Goal: Task Accomplishment & Management: Use online tool/utility

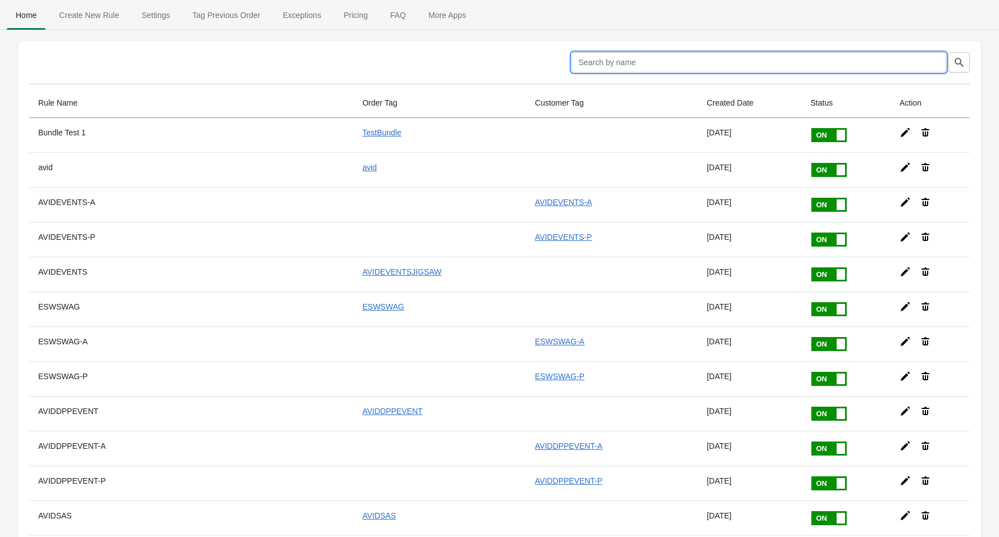
click at [725, 62] on input "text" at bounding box center [759, 62] width 375 height 20
type input "fan"
click at [962, 62] on icon "button" at bounding box center [959, 62] width 11 height 11
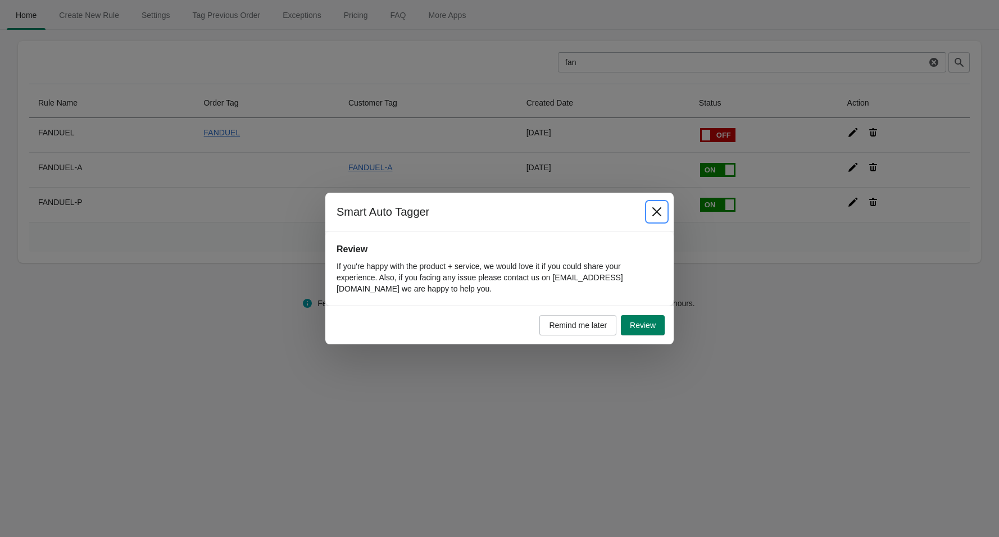
click at [660, 212] on icon "Close" at bounding box center [656, 211] width 11 height 11
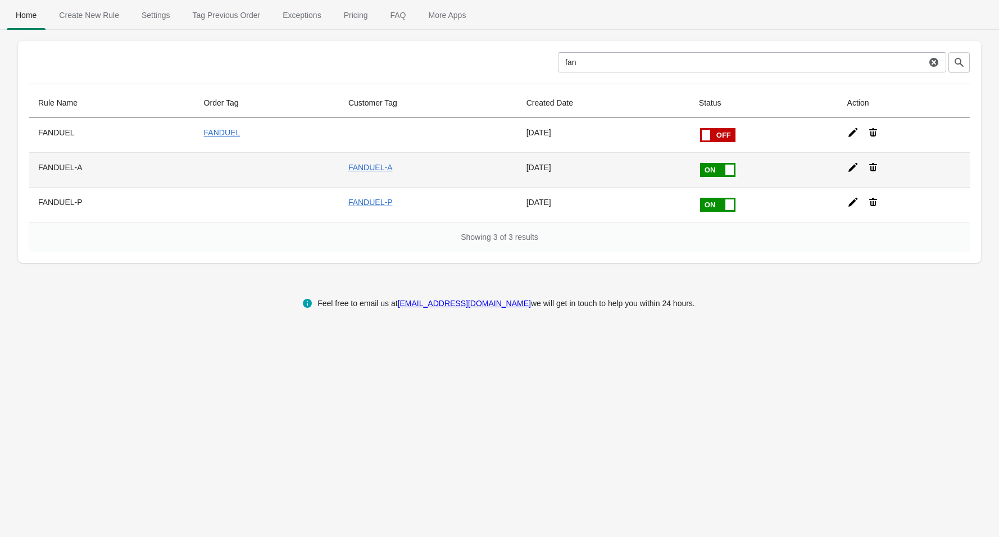
click at [855, 169] on icon at bounding box center [852, 167] width 11 height 11
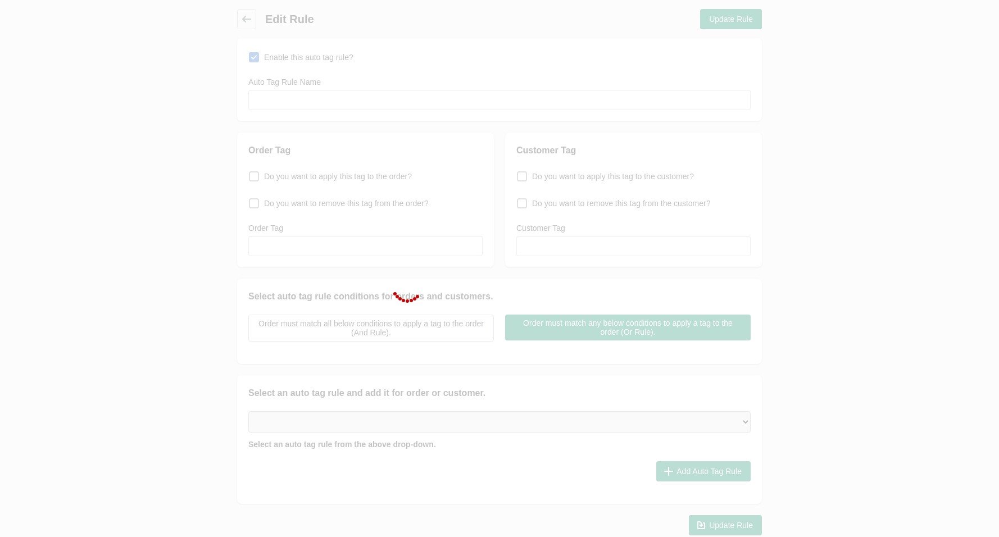
type input "FANDUEL-A"
checkbox input "true"
type input "FANDUEL-A"
select select "18"
select select "8"
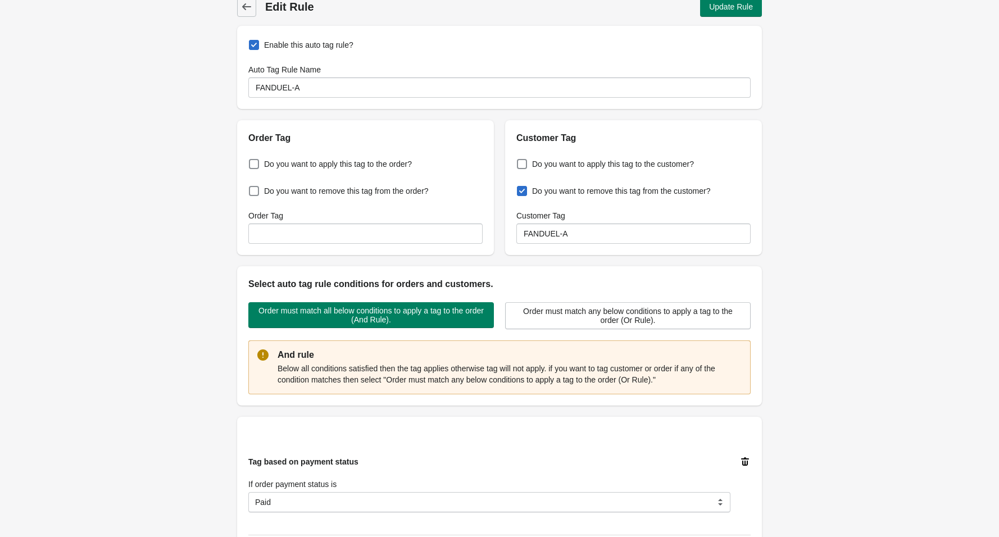
scroll to position [11, 0]
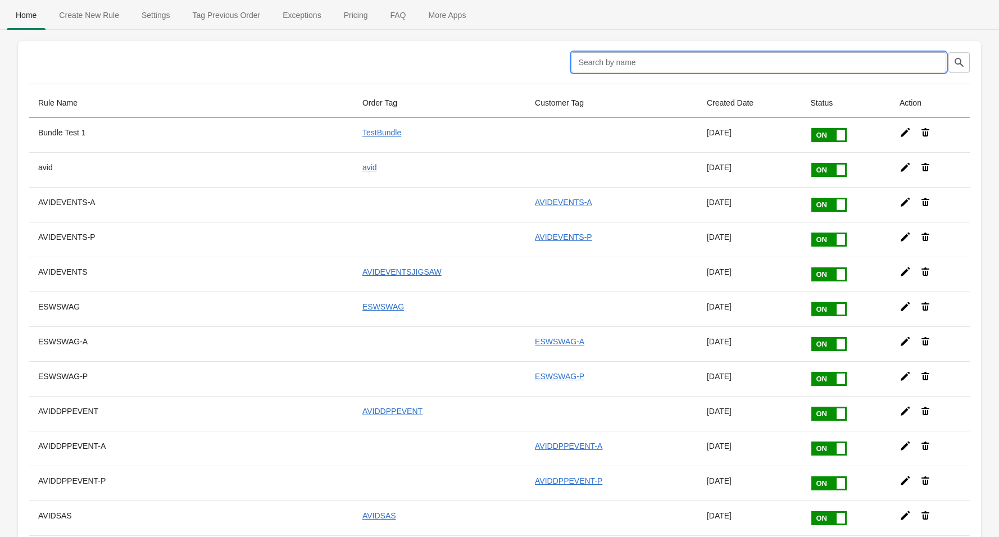
click at [721, 64] on input "text" at bounding box center [759, 62] width 375 height 20
type input "fan"
click at [957, 62] on icon "button" at bounding box center [959, 62] width 11 height 11
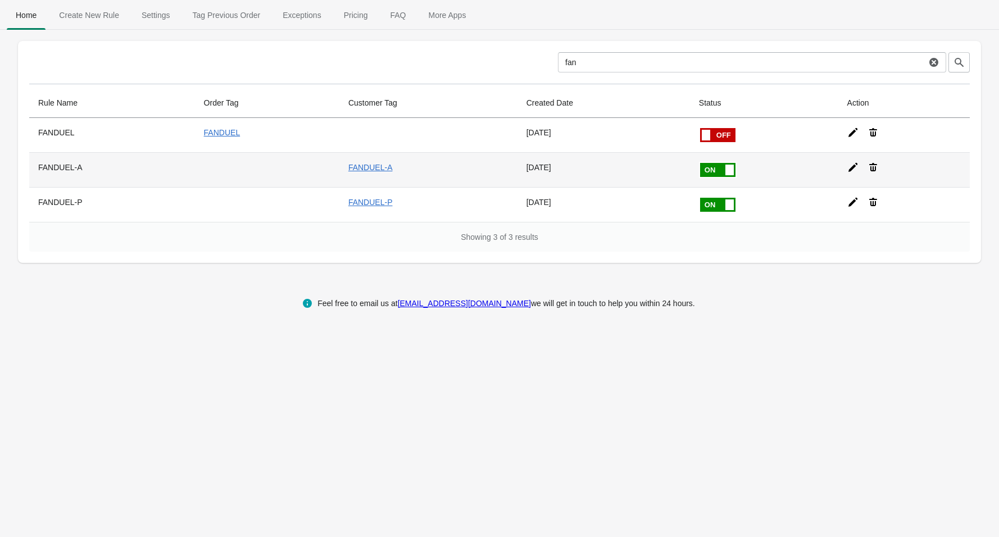
click at [854, 165] on icon at bounding box center [853, 167] width 9 height 9
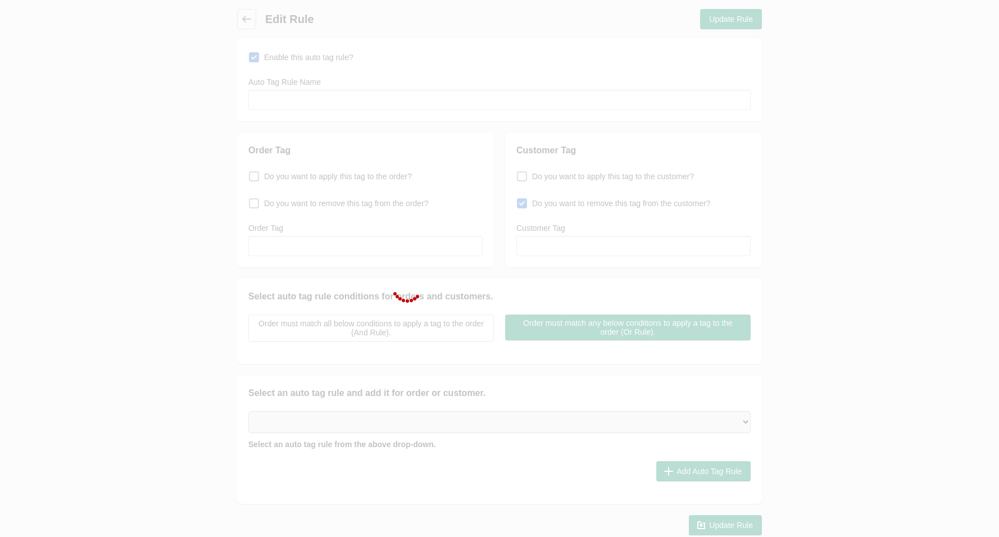
type input "FANDUEL-A"
checkbox input "true"
type input "FANDUEL-A"
select select "18"
select select "8"
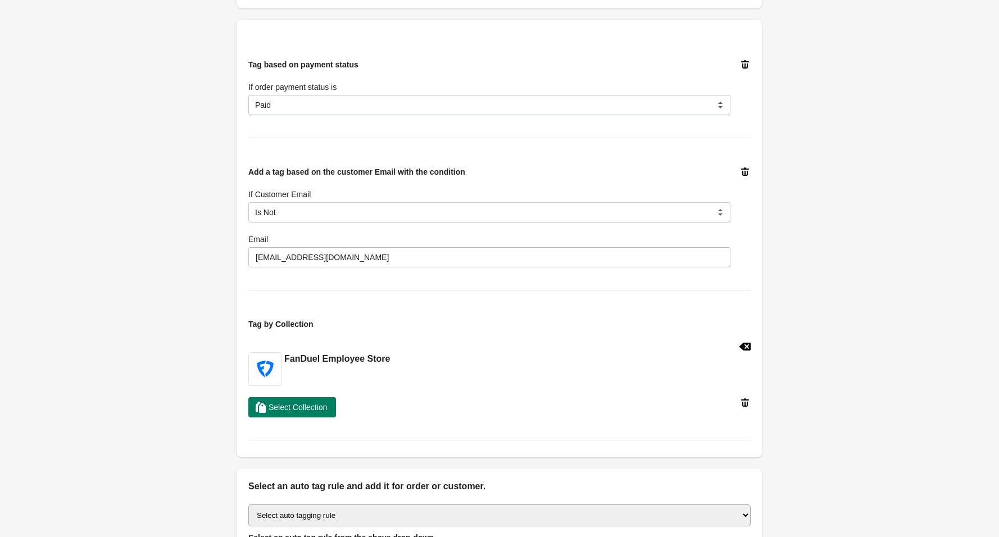
scroll to position [411, 0]
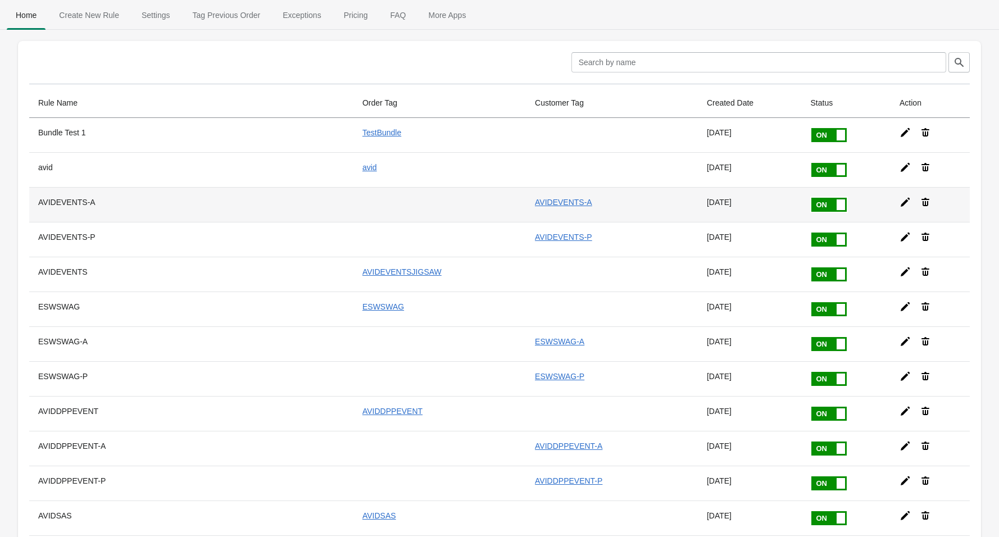
click at [904, 203] on icon at bounding box center [905, 202] width 11 height 11
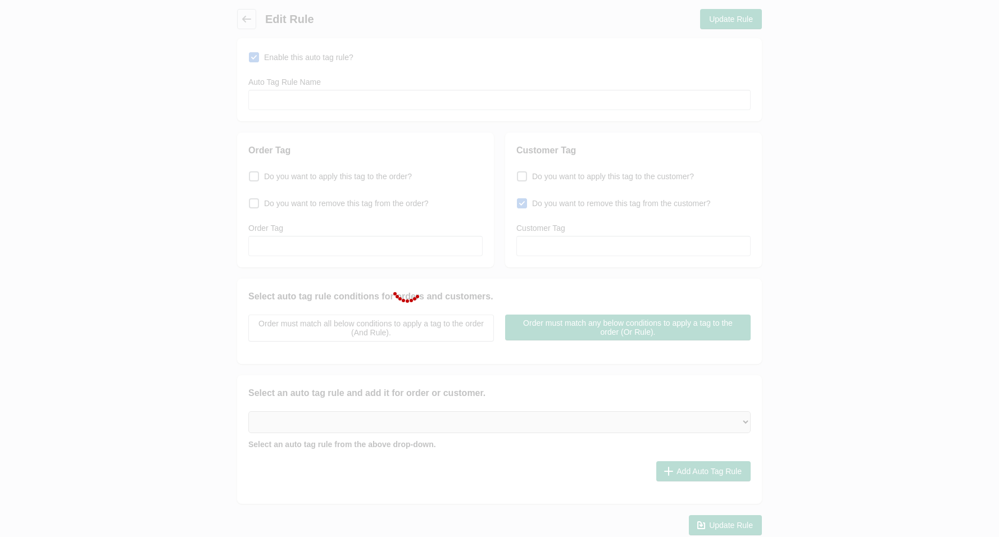
type input "AVIDEVENTS-A"
checkbox input "true"
type input "AVIDEVENTS-A"
select select "18"
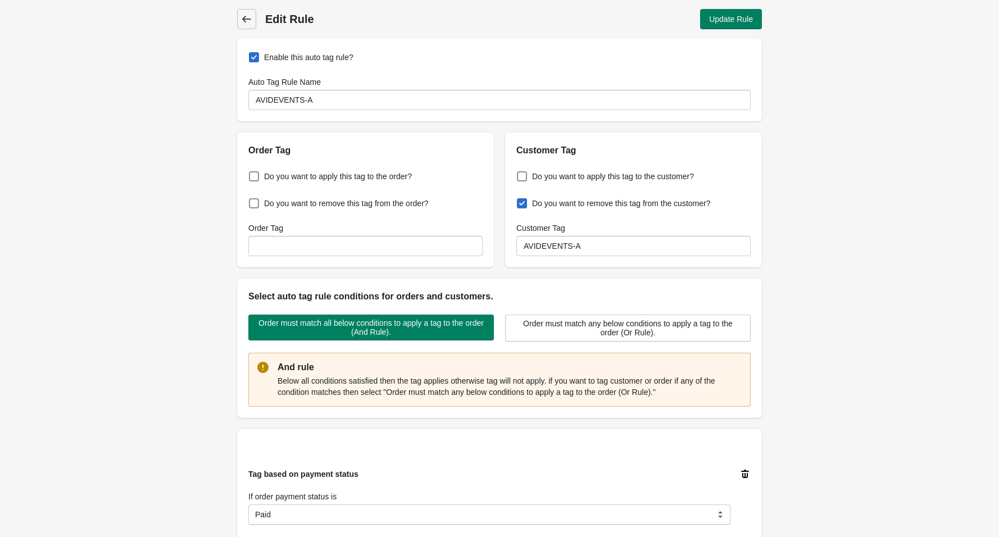
click at [253, 18] on span "Back" at bounding box center [247, 19] width 16 height 16
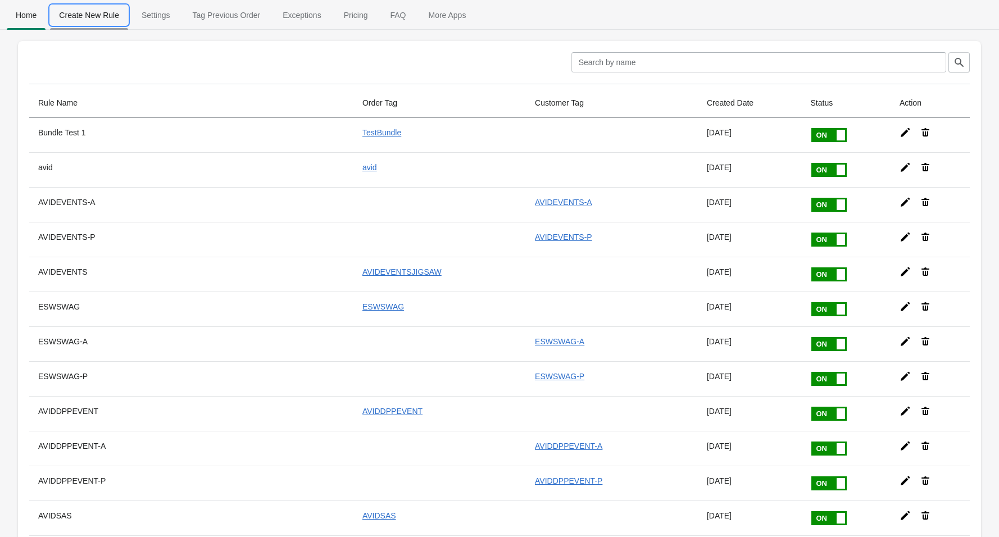
click at [90, 20] on span "Create New Rule" at bounding box center [89, 15] width 78 height 20
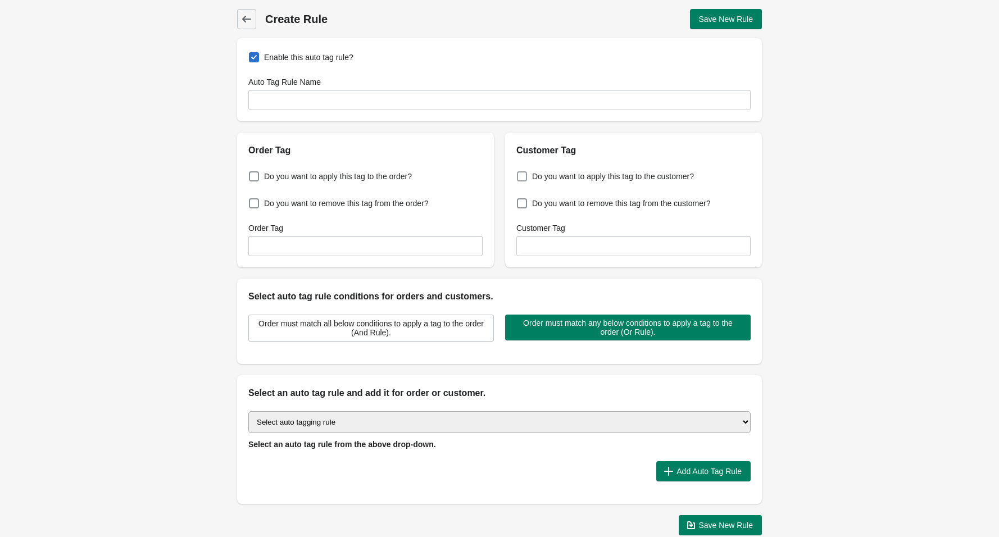
click at [520, 174] on span at bounding box center [522, 176] width 10 height 10
click at [520, 174] on input "Do you want to apply this tag to the customer?" at bounding box center [519, 173] width 1 height 1
checkbox input "true"
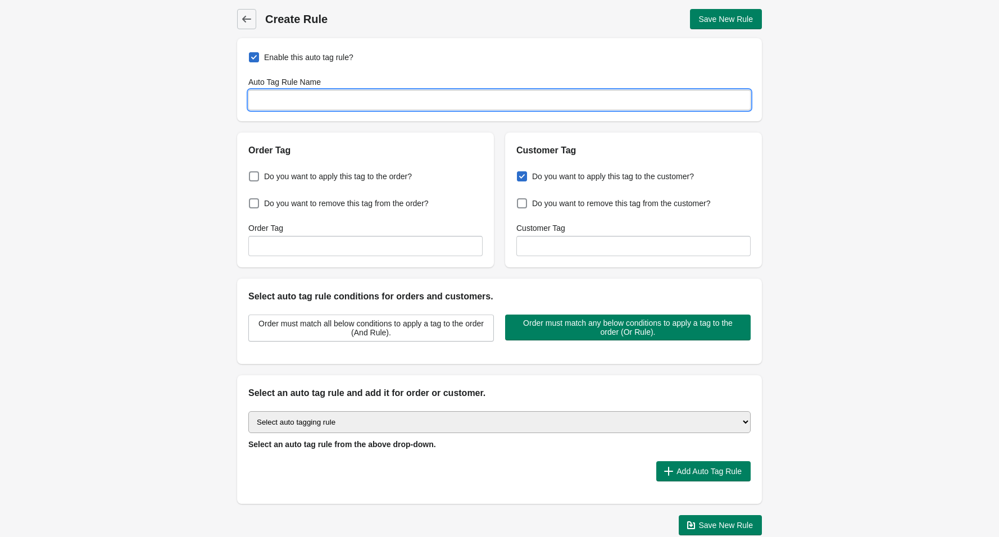
click at [382, 103] on input "Auto Tag Rule Name" at bounding box center [499, 100] width 502 height 20
type input "SRA-P"
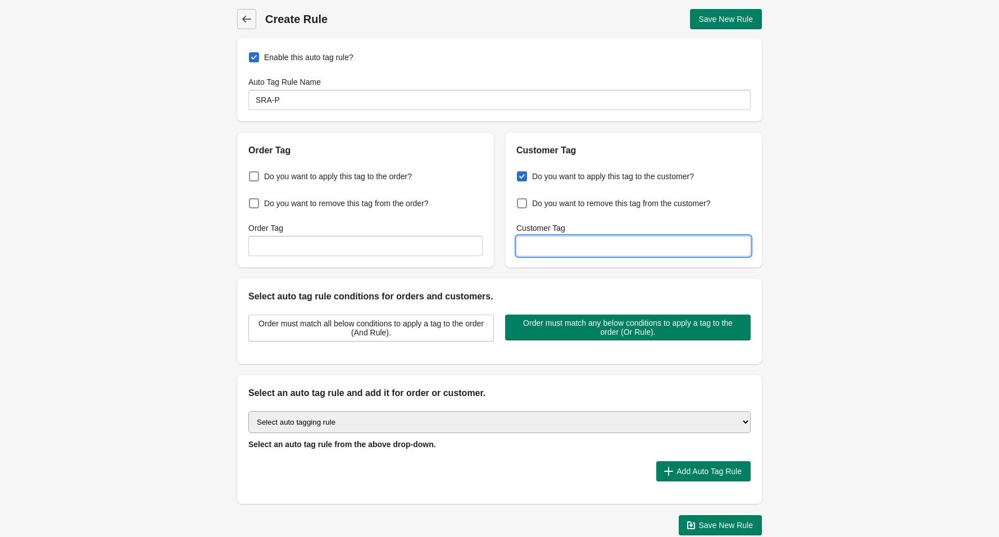
click at [570, 246] on input "Customer Tag" at bounding box center [633, 246] width 234 height 20
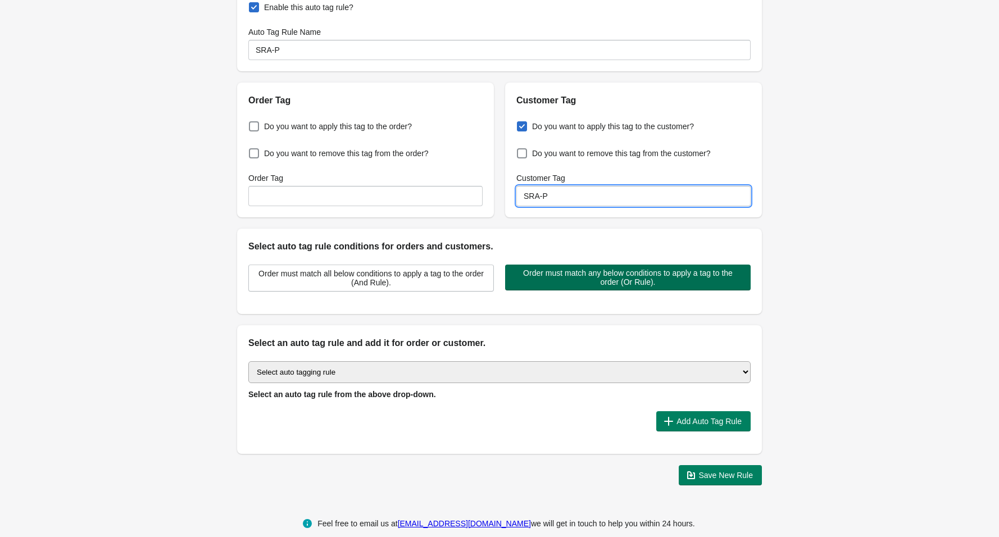
scroll to position [65, 0]
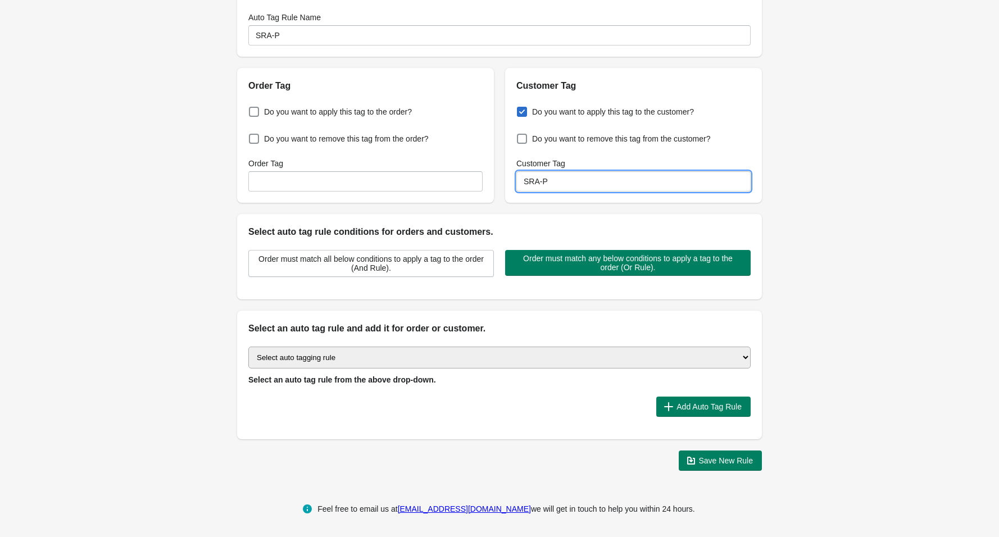
type input "SRA-P"
click at [732, 360] on select "Select auto tagging rule Tag by order amount Tag based on the order count (Volu…" at bounding box center [499, 358] width 502 height 22
select select "29"
click at [248, 347] on select "Select auto tagging rule Tag by order amount Tag based on the order count (Volu…" at bounding box center [499, 358] width 502 height 22
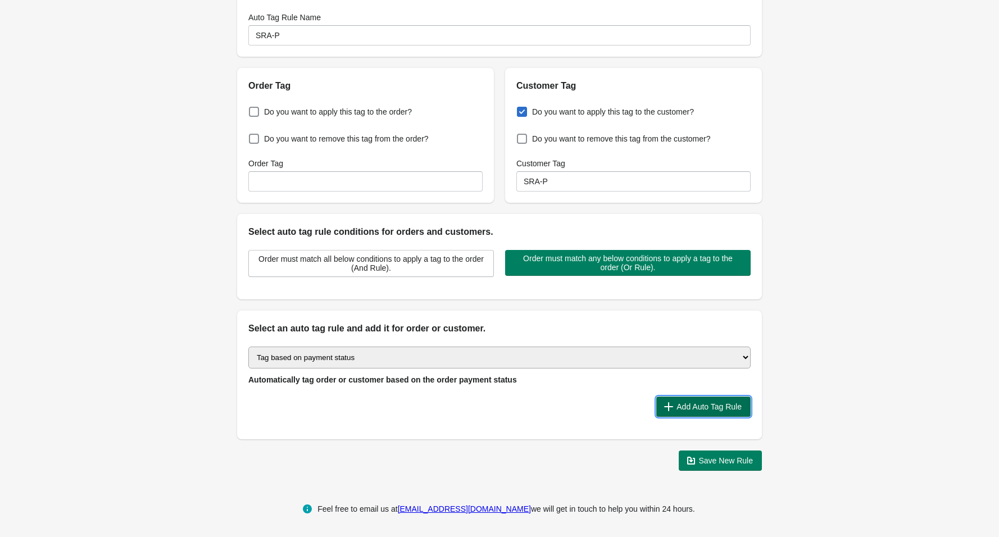
click at [716, 405] on span "Add Auto Tag Rule" at bounding box center [709, 406] width 65 height 9
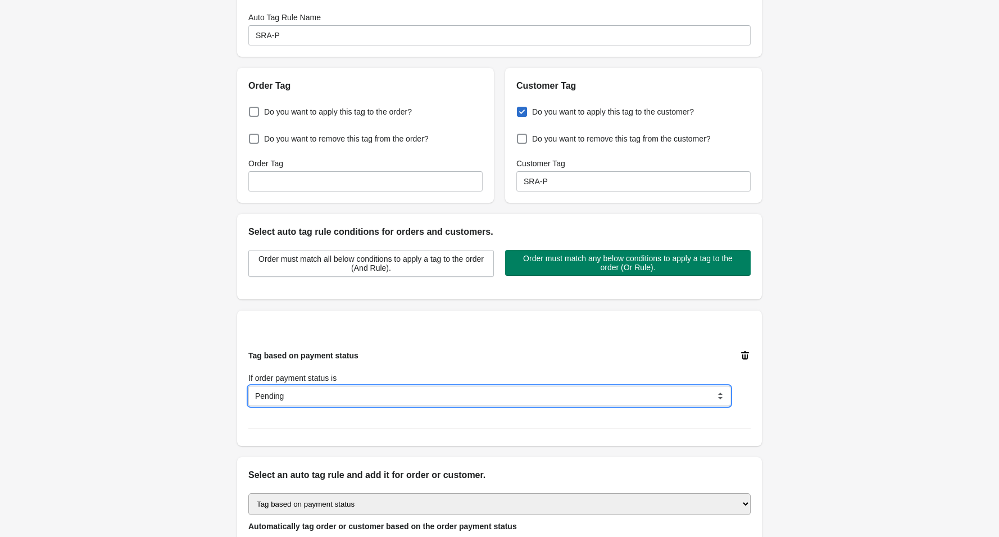
click at [324, 400] on select "Pending Authorized Partially paid Paid Partially refunded Refunded Voided" at bounding box center [489, 396] width 482 height 20
select select "18"
click at [248, 386] on select "Pending Authorized Partially paid Paid Partially refunded Refunded Voided" at bounding box center [489, 396] width 482 height 20
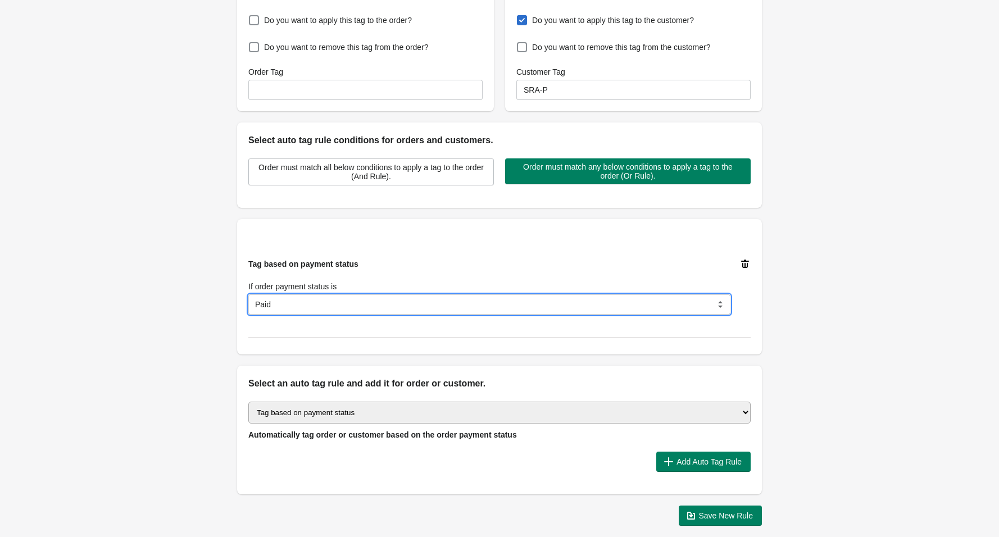
scroll to position [211, 0]
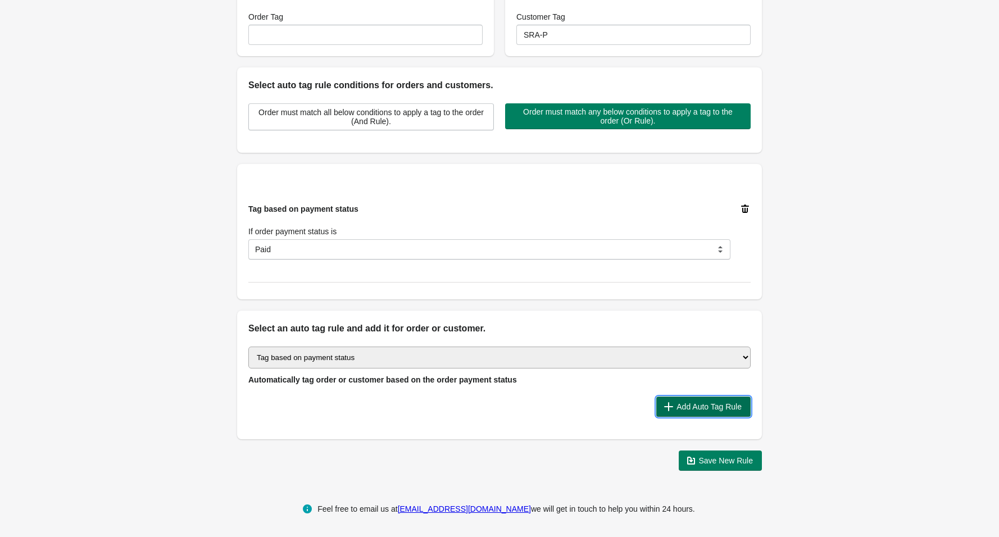
click at [718, 402] on span "Add Auto Tag Rule" at bounding box center [709, 406] width 65 height 9
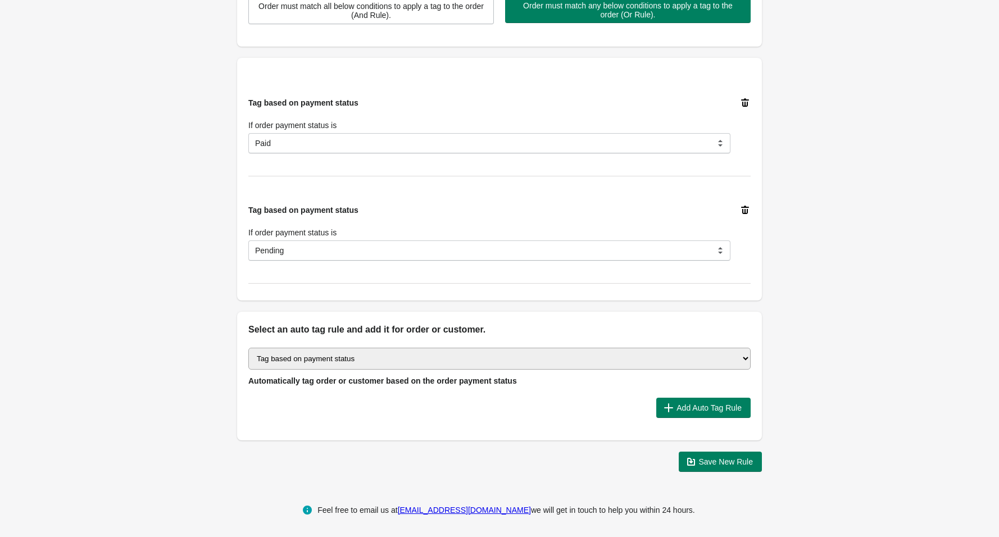
scroll to position [319, 0]
click at [452, 354] on select "Select auto tagging rule Tag by order amount Tag based on the order count (Volu…" at bounding box center [499, 358] width 502 height 22
select select "2"
click at [248, 347] on select "Select auto tagging rule Tag by order amount Tag based on the order count (Volu…" at bounding box center [499, 358] width 502 height 22
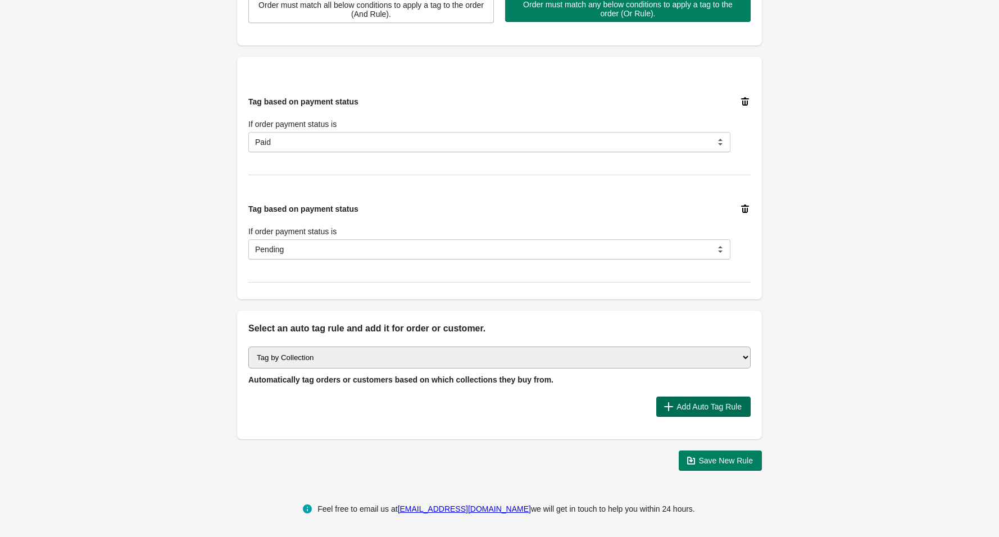
click at [719, 408] on span "Add Auto Tag Rule" at bounding box center [709, 406] width 65 height 9
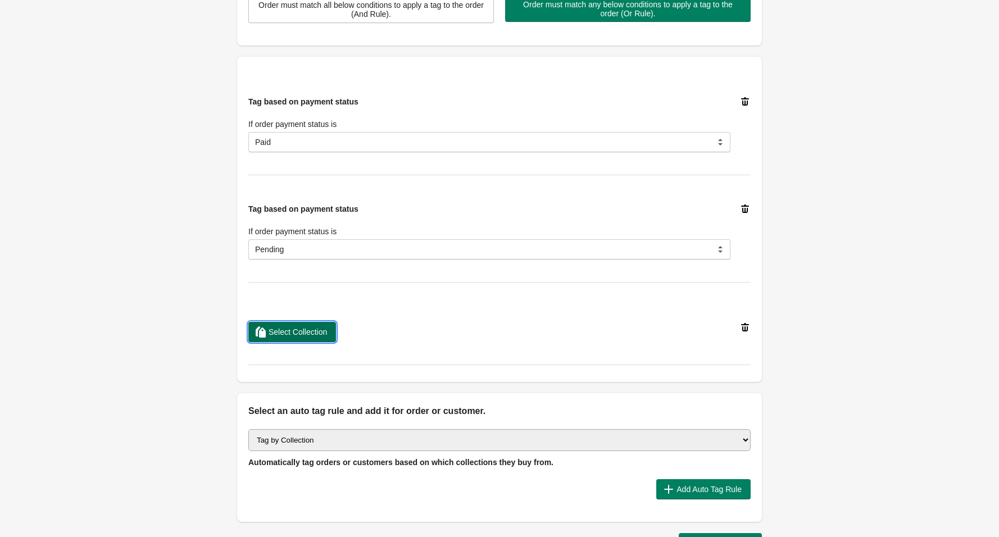
click at [320, 323] on button "Select Collection" at bounding box center [292, 332] width 88 height 20
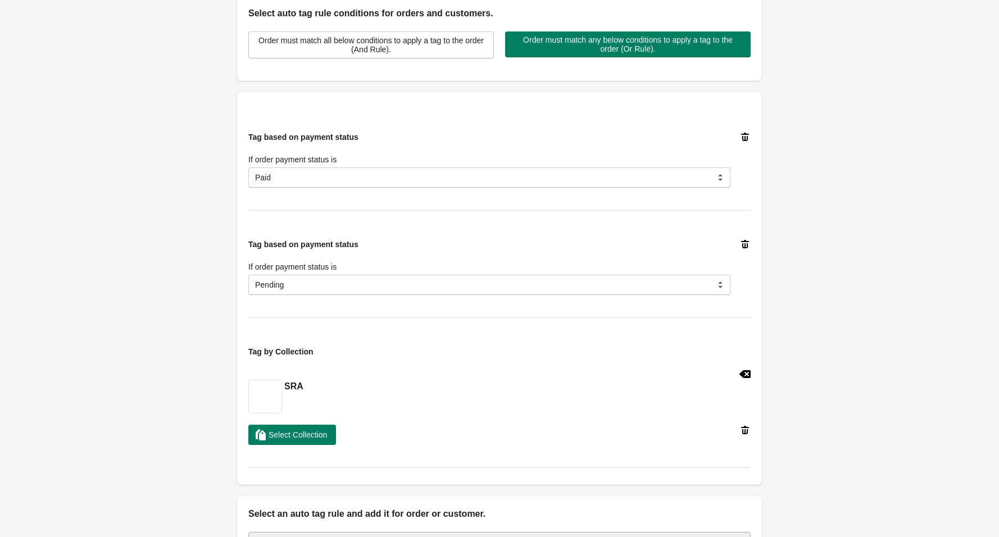
scroll to position [469, 0]
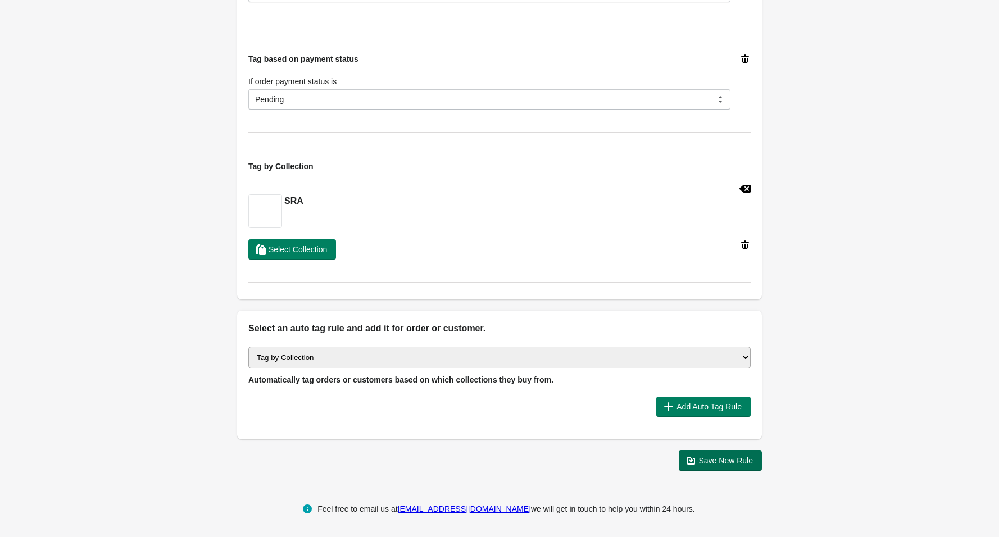
click at [747, 459] on span "Save New Rule" at bounding box center [726, 460] width 55 height 9
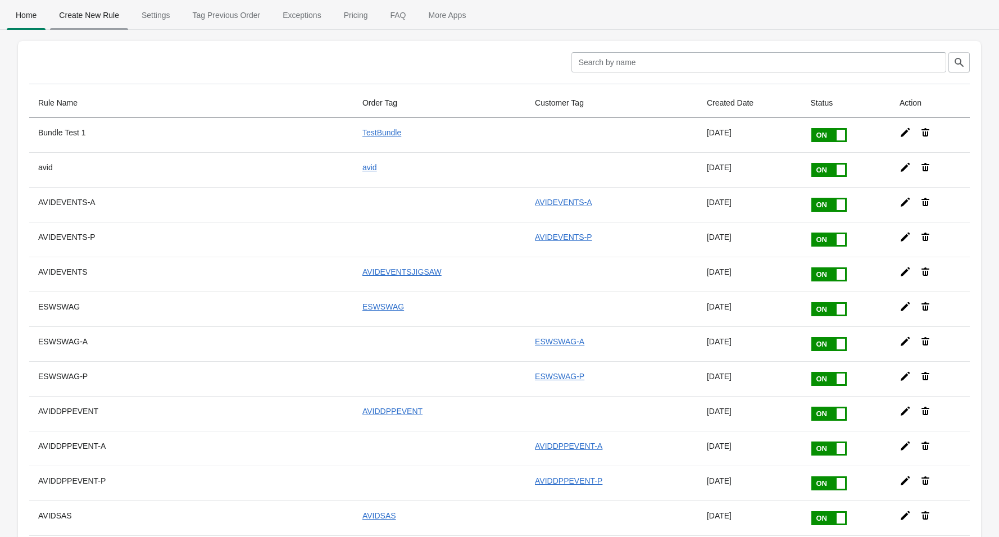
click at [101, 17] on span "Create New Rule" at bounding box center [89, 15] width 78 height 20
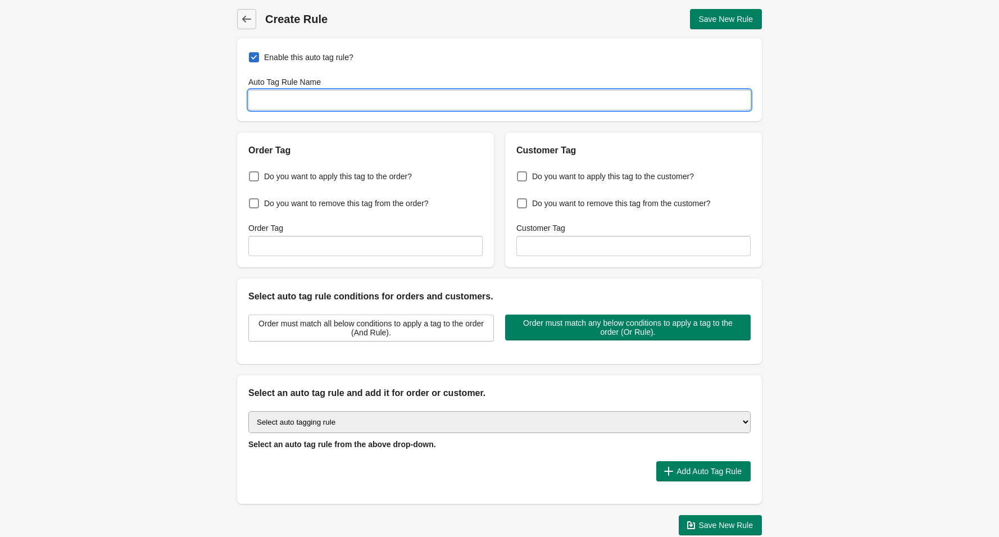
click at [329, 99] on input "Auto Tag Rule Name" at bounding box center [499, 100] width 502 height 20
type input "SRA-A"
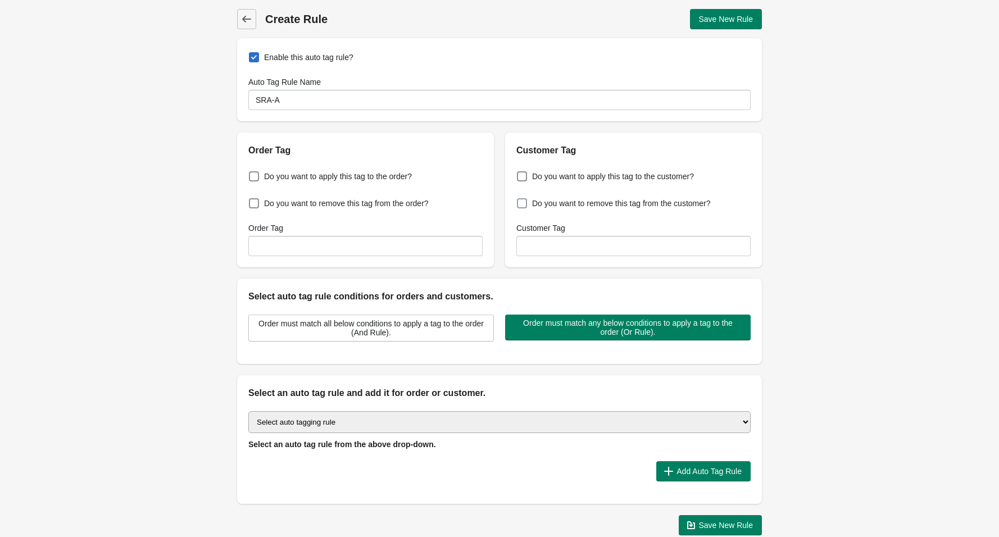
click at [520, 202] on span at bounding box center [522, 203] width 10 height 10
click at [520, 201] on input "Do you want to remove this tag from the customer?" at bounding box center [519, 200] width 1 height 1
checkbox input "true"
click at [537, 247] on input "Customer Tag" at bounding box center [633, 246] width 234 height 20
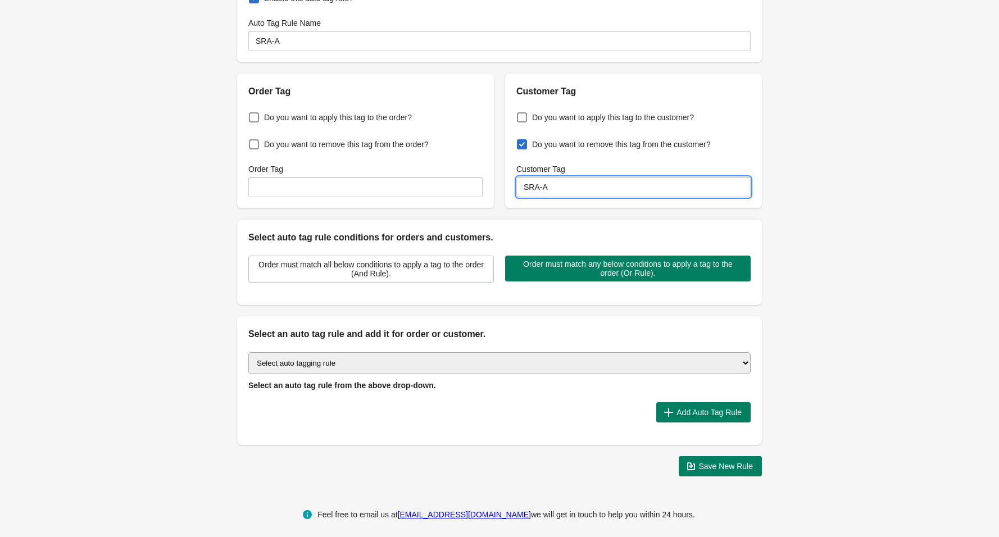
scroll to position [65, 0]
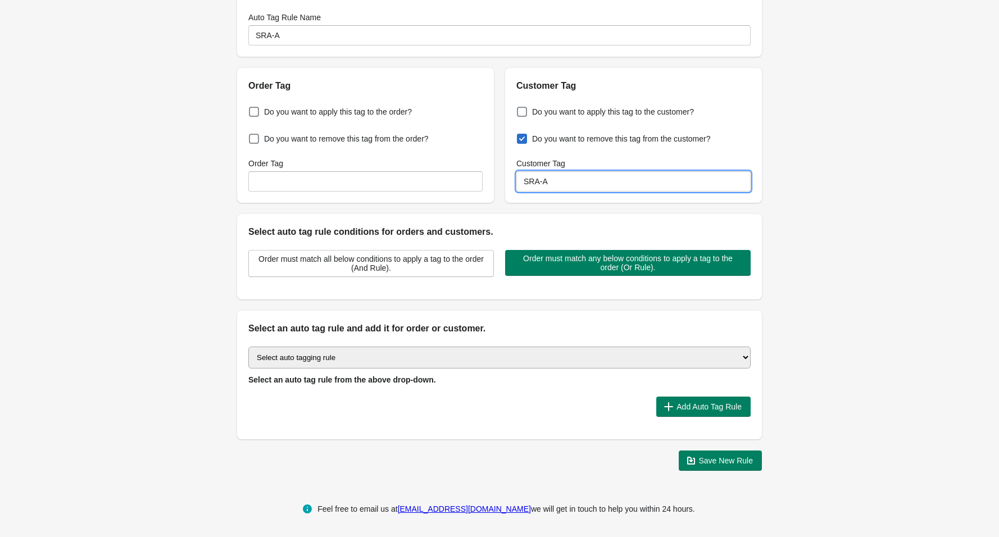
type input "SRA-A"
click at [501, 357] on select "Select auto tagging rule Tag by order amount Tag based on the order count (Volu…" at bounding box center [499, 358] width 502 height 22
select select "2"
click at [248, 347] on select "Select auto tagging rule Tag by order amount Tag based on the order count (Volu…" at bounding box center [499, 358] width 502 height 22
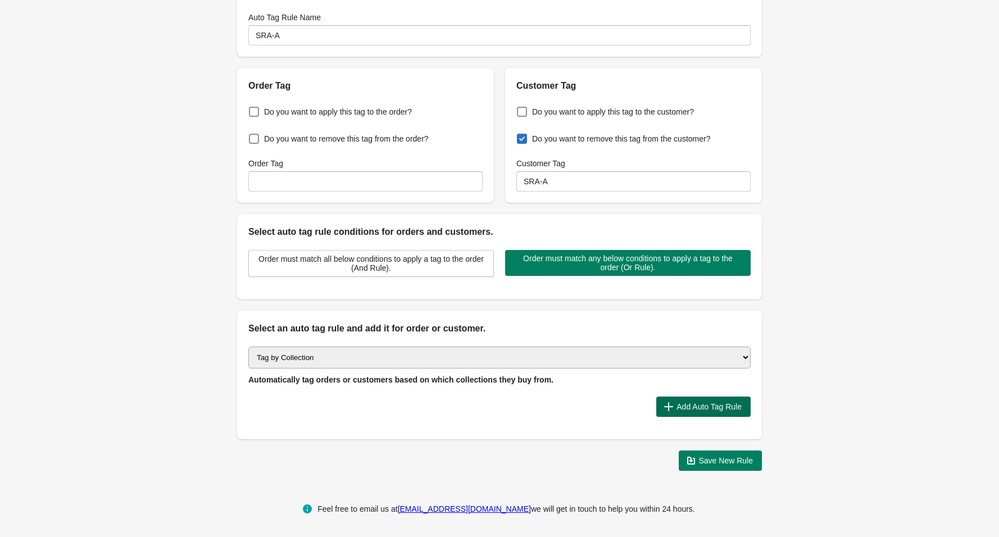
click at [700, 409] on span "Add Auto Tag Rule" at bounding box center [709, 406] width 65 height 9
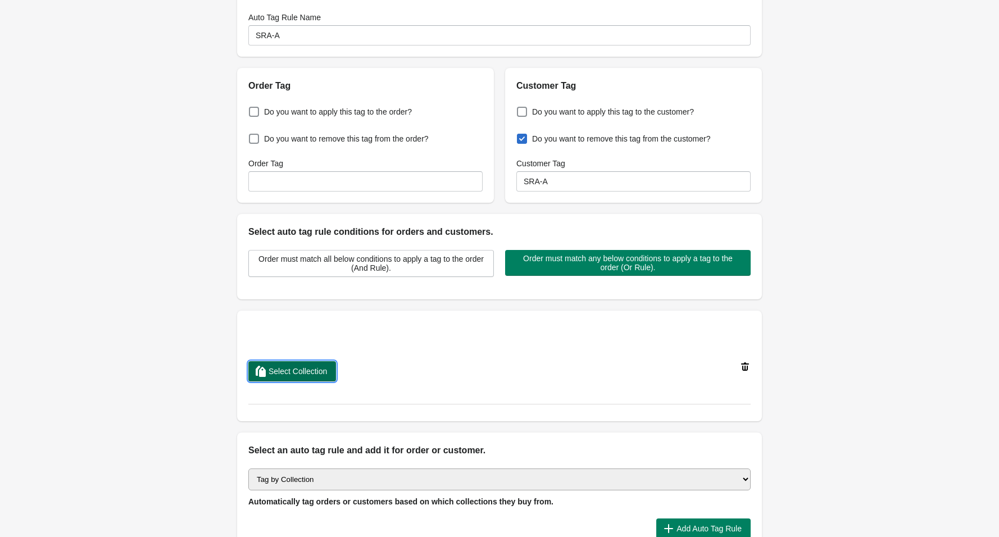
click at [294, 369] on span "Select Collection" at bounding box center [298, 371] width 58 height 9
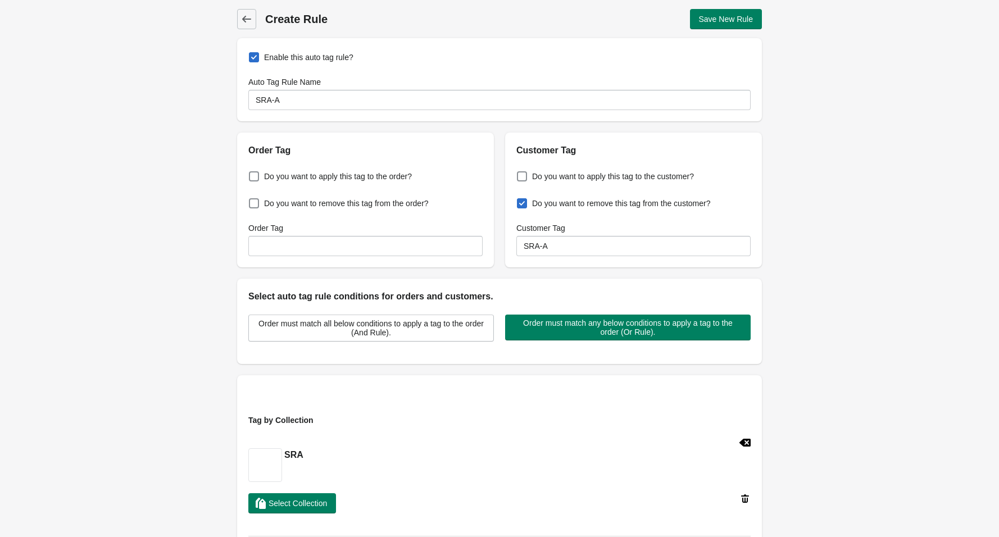
scroll to position [254, 0]
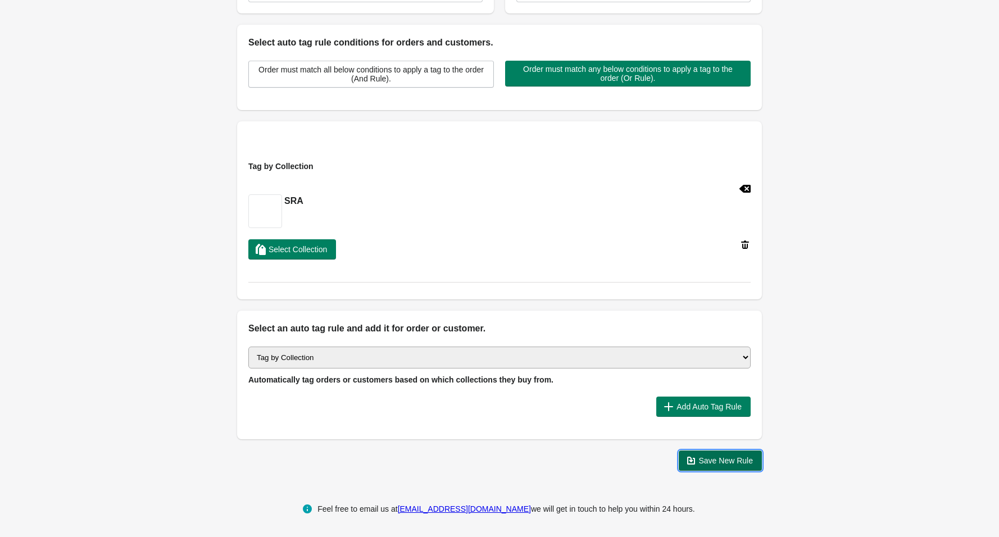
click at [723, 460] on span "Save New Rule" at bounding box center [726, 460] width 55 height 9
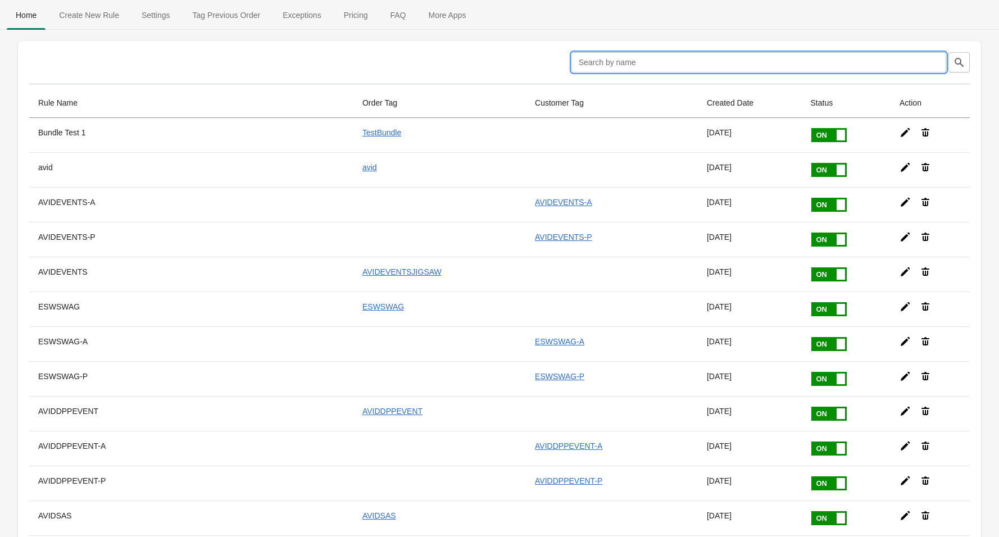
click at [737, 63] on input "text" at bounding box center [759, 62] width 375 height 20
type input "SRA"
click at [958, 64] on icon "button" at bounding box center [959, 62] width 9 height 9
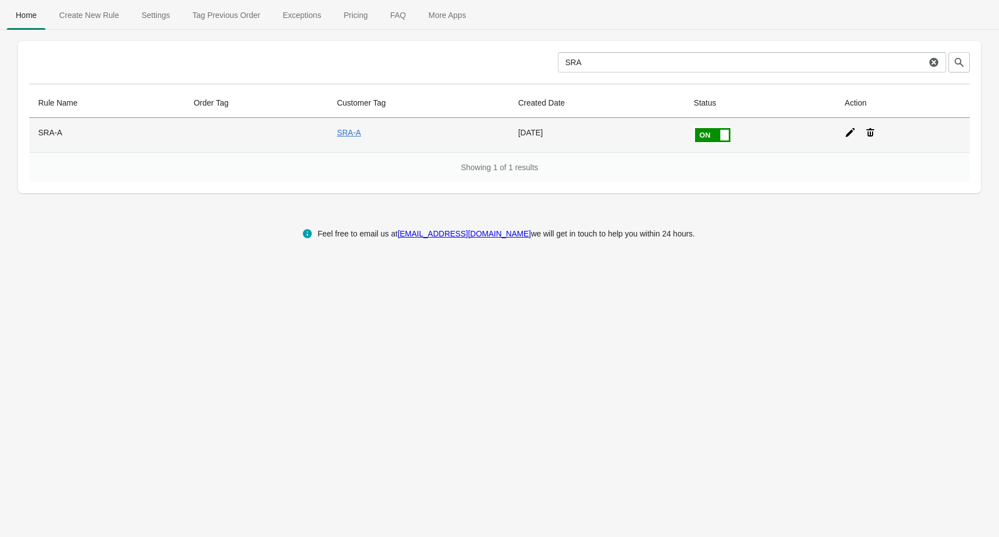
click at [851, 130] on icon at bounding box center [850, 132] width 11 height 11
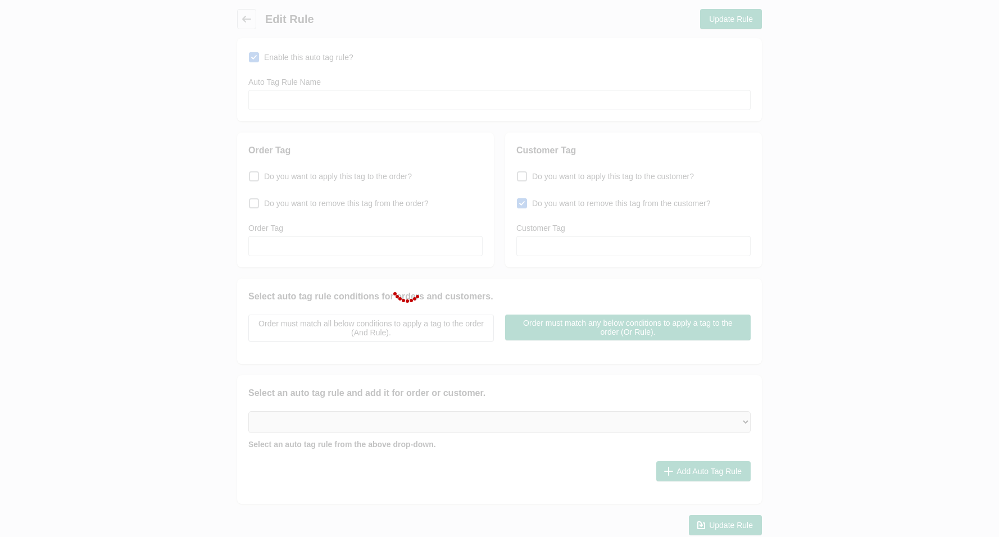
type input "SRA-A"
checkbox input "true"
type input "SRA-A"
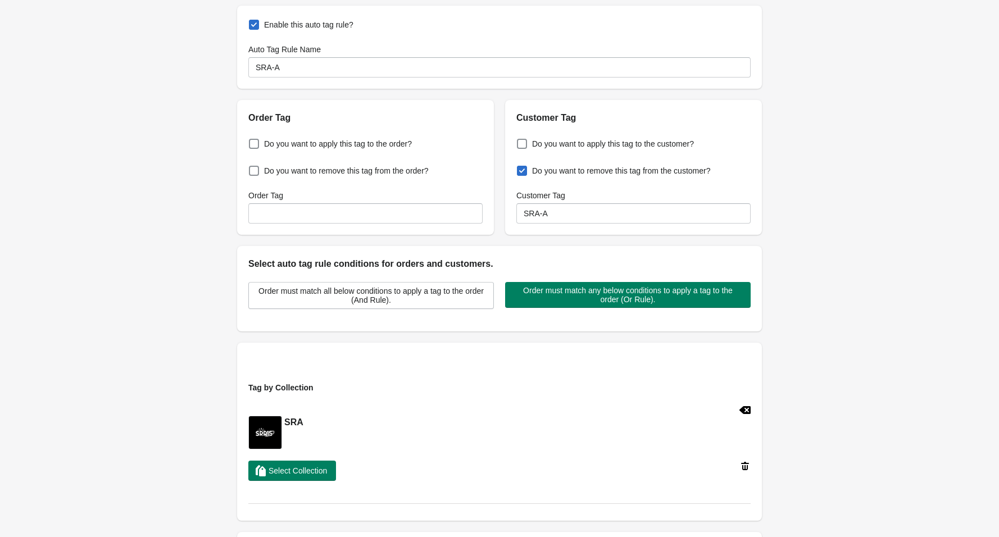
scroll to position [21, 0]
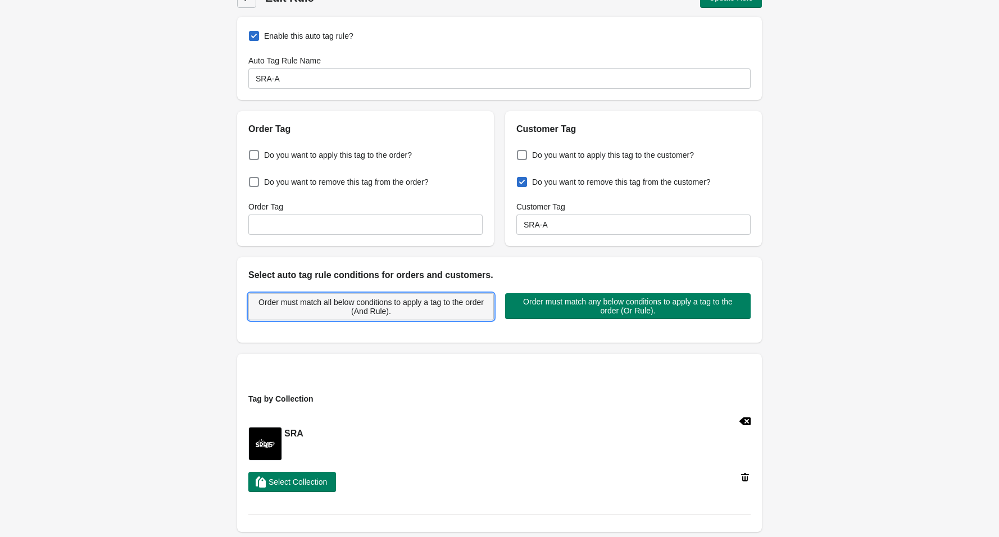
click at [441, 303] on span "Order must match all below conditions to apply a tag to the order (And Rule)." at bounding box center [371, 307] width 226 height 18
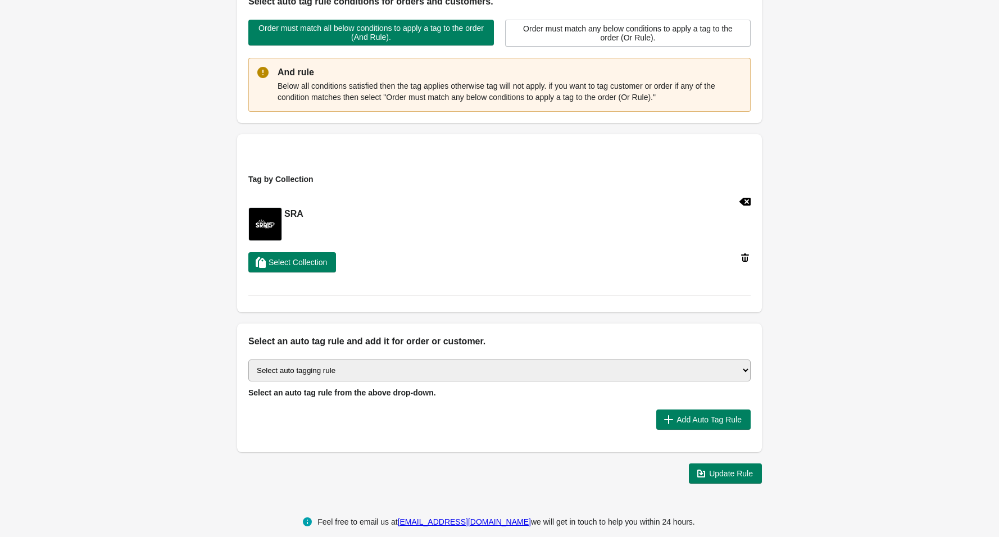
scroll to position [308, 0]
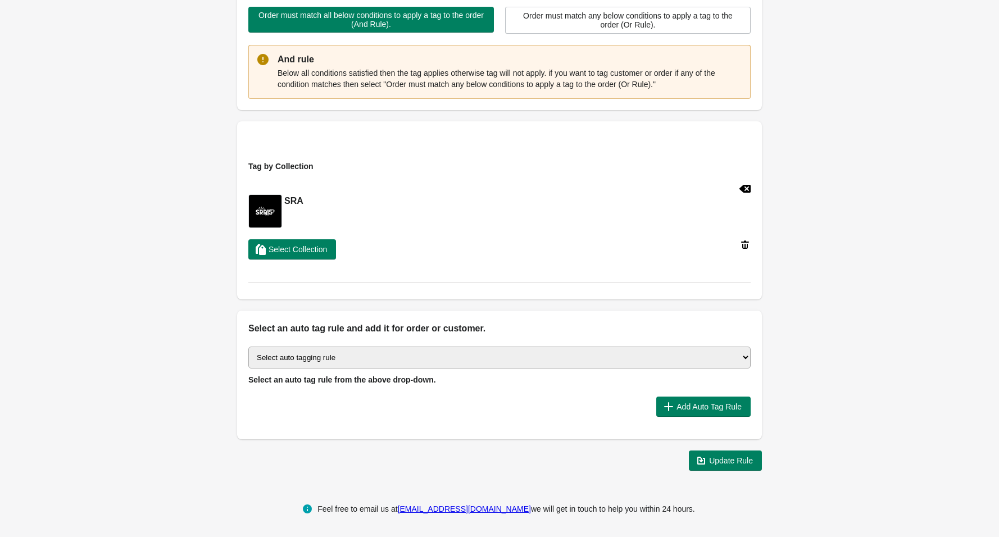
click at [632, 358] on select "Select auto tagging rule Tag by order amount Tag based on the order count (Volu…" at bounding box center [499, 358] width 502 height 22
select select "29"
click at [248, 347] on select "Select auto tagging rule Tag by order amount Tag based on the order count (Volu…" at bounding box center [499, 358] width 502 height 22
click at [733, 409] on span "Add Auto Tag Rule" at bounding box center [709, 406] width 65 height 9
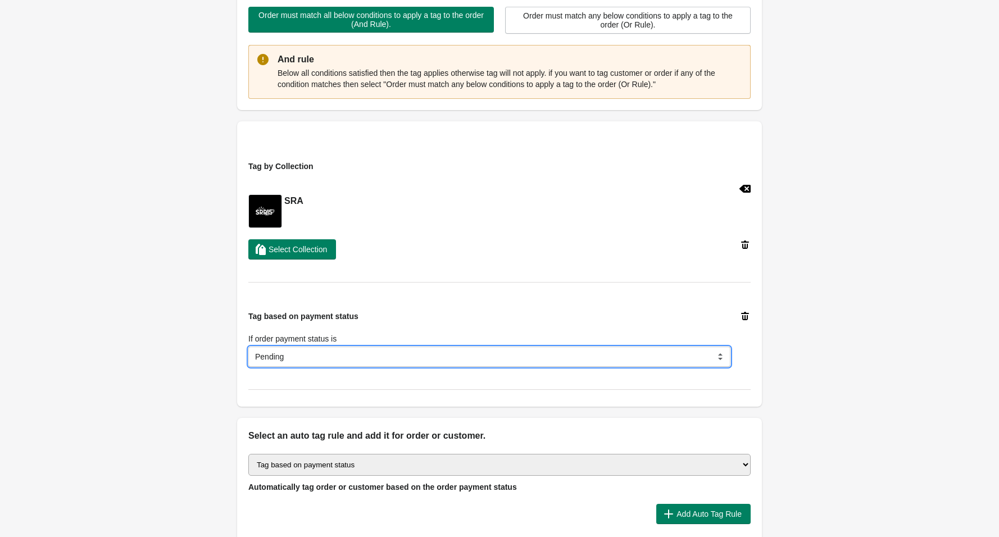
click at [371, 365] on select "Pending Authorized Partially paid Paid Partially refunded Refunded Voided" at bounding box center [489, 357] width 482 height 20
select select "18"
click at [248, 347] on select "Pending Authorized Partially paid Paid Partially refunded Refunded Voided" at bounding box center [489, 357] width 482 height 20
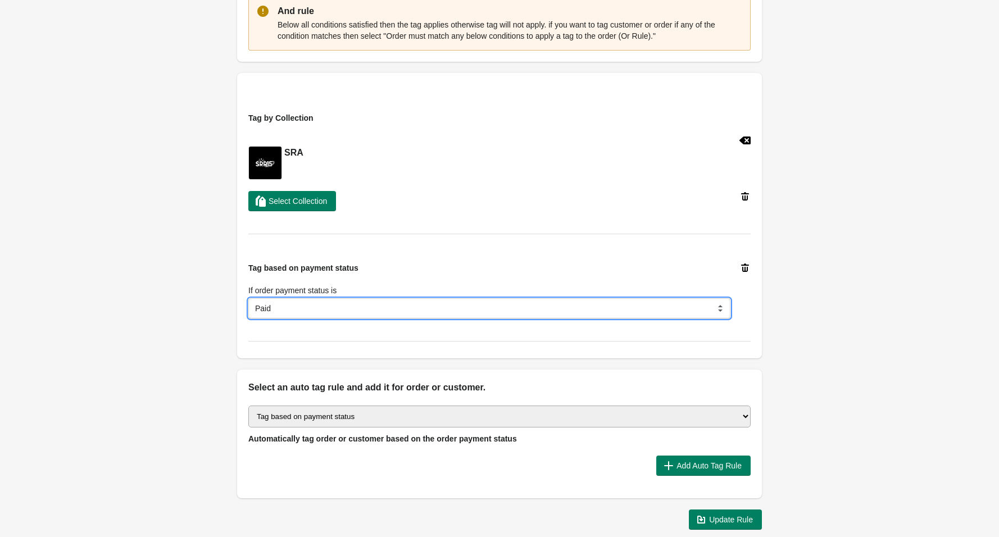
scroll to position [415, 0]
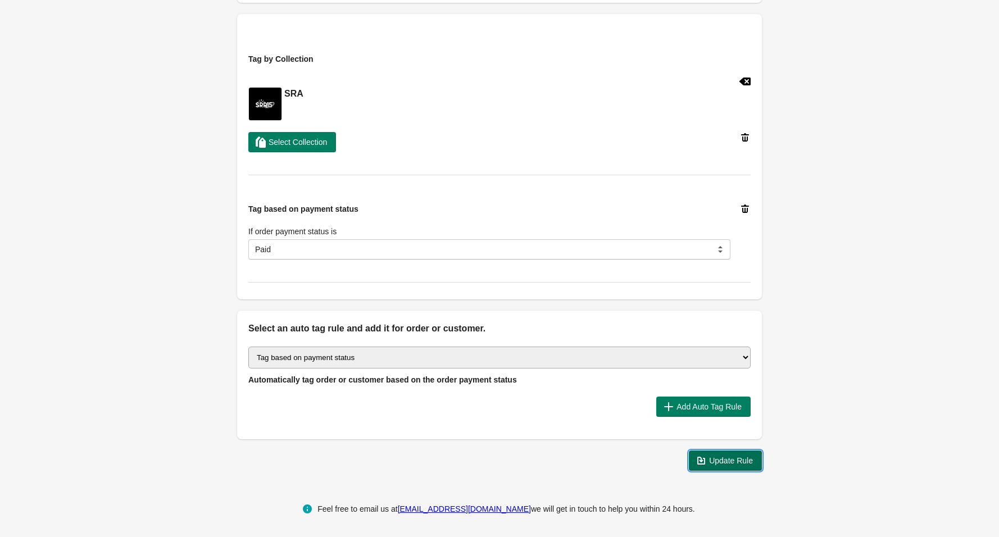
click at [732, 462] on span "Update Rule" at bounding box center [731, 460] width 44 height 9
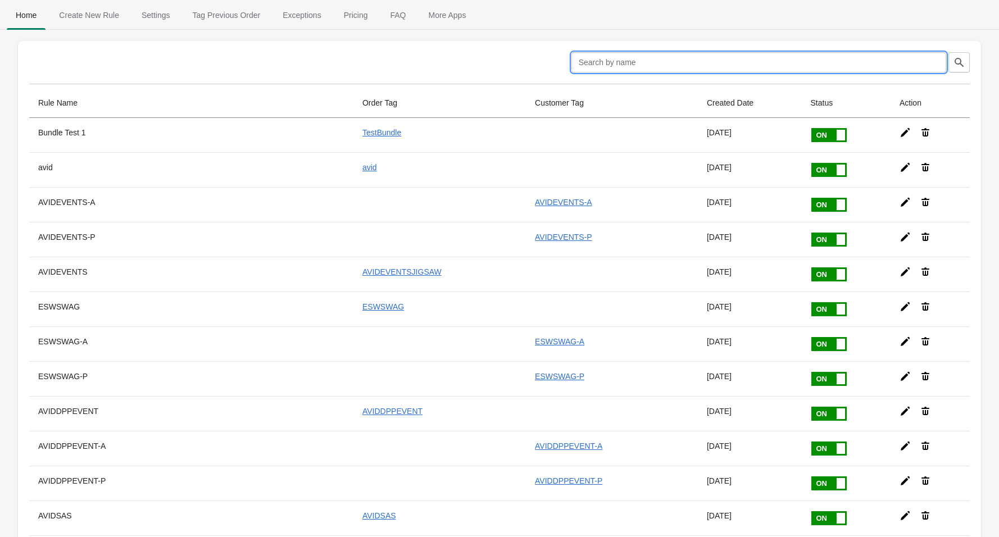
click at [842, 57] on input "text" at bounding box center [759, 62] width 375 height 20
type input "SRA"
click at [959, 62] on icon "button" at bounding box center [959, 62] width 11 height 11
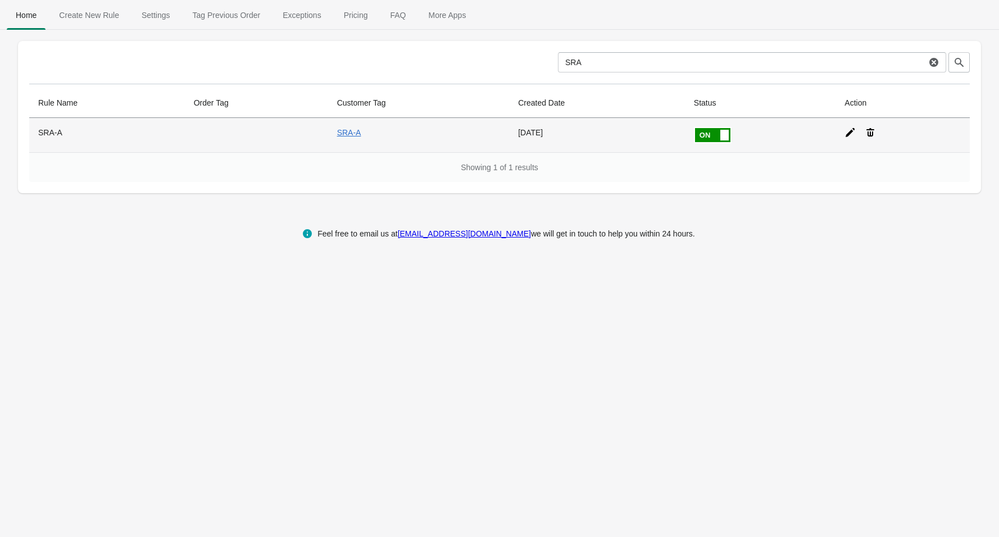
click at [853, 133] on icon at bounding box center [850, 132] width 9 height 9
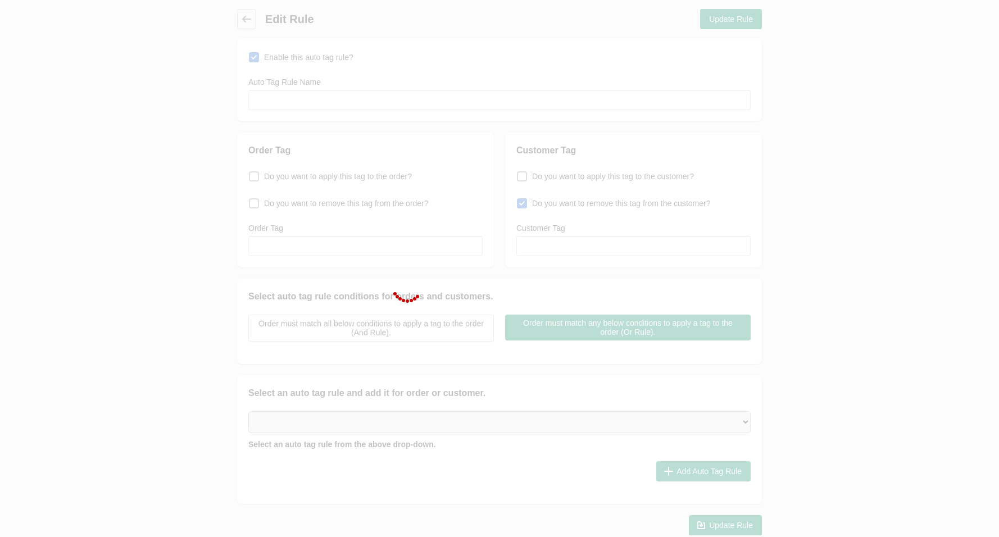
type input "SRA-A"
checkbox input "true"
type input "SRA-A"
select select "18"
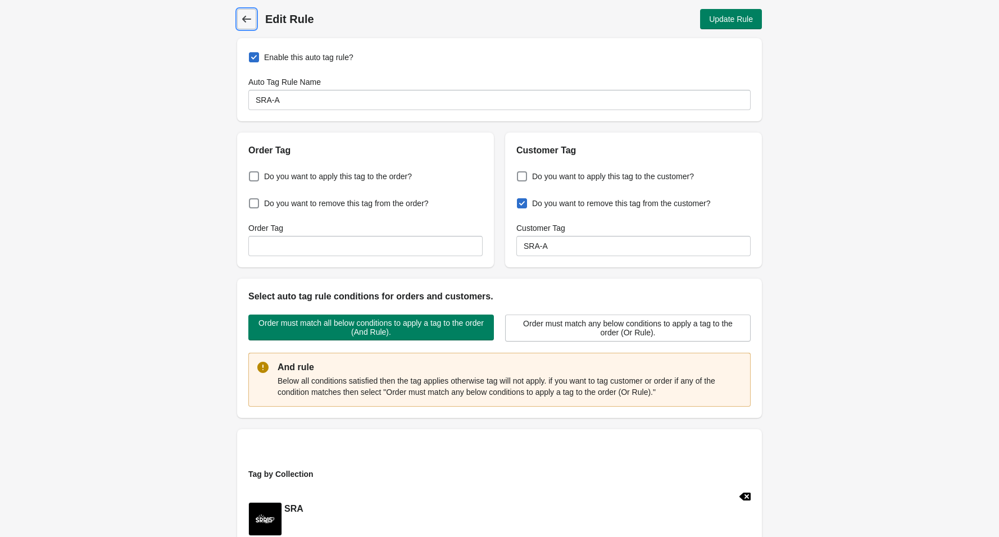
click at [250, 20] on icon at bounding box center [246, 18] width 11 height 11
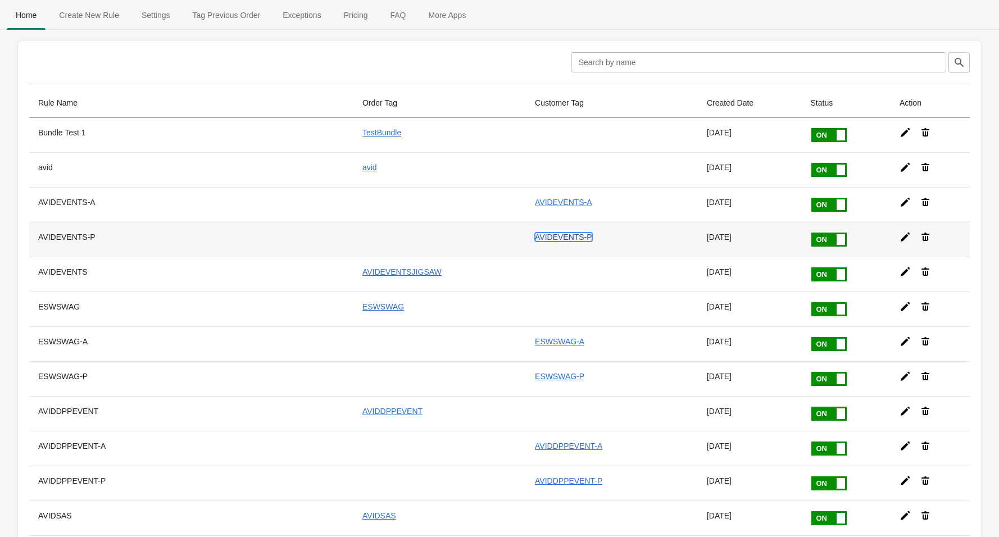
click at [546, 238] on link "AVIDEVENTS-P" at bounding box center [563, 237] width 57 height 9
click at [901, 237] on icon at bounding box center [905, 237] width 11 height 11
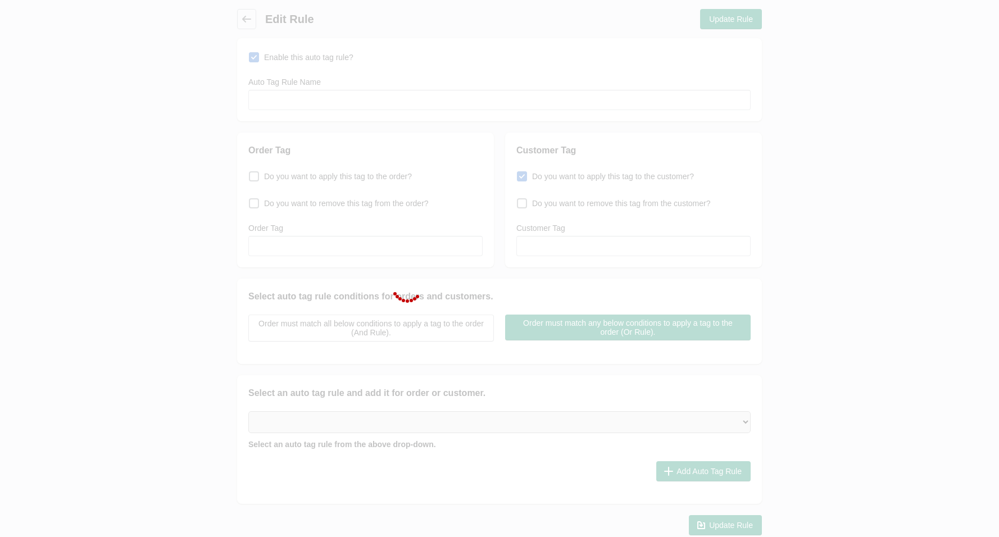
type input "AVIDEVENTS-P"
checkbox input "true"
type input "AVIDEVENTS-P"
select select "18"
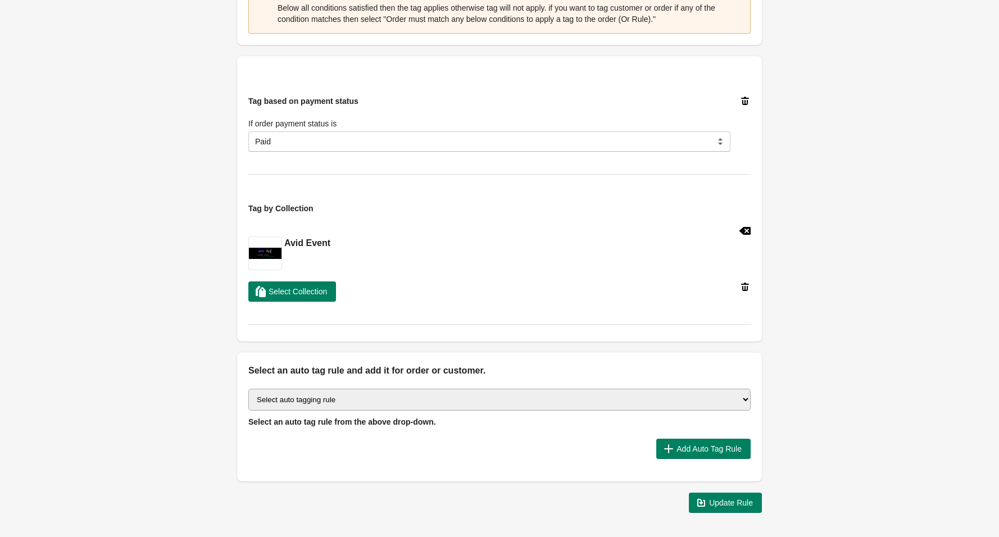
scroll to position [415, 0]
